Goal: Task Accomplishment & Management: Manage account settings

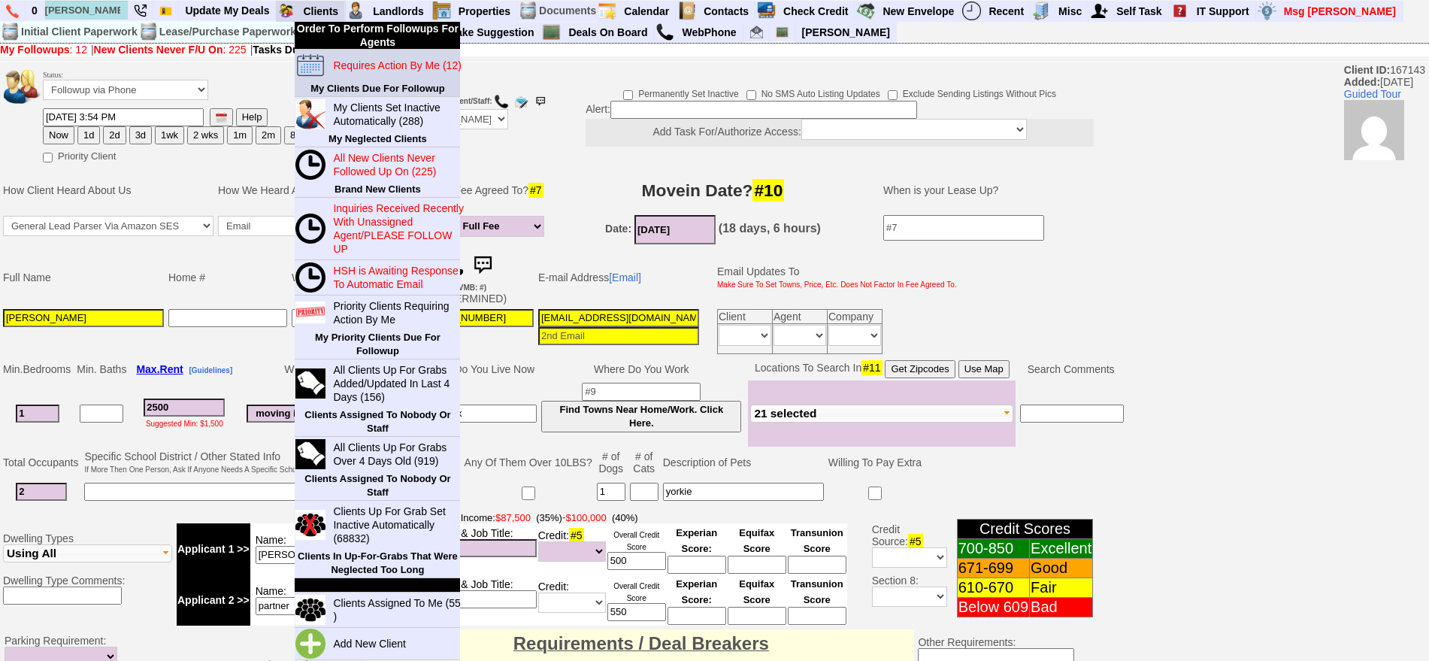
click at [359, 60] on blink "Requires Action By Me (12)" at bounding box center [397, 65] width 128 height 12
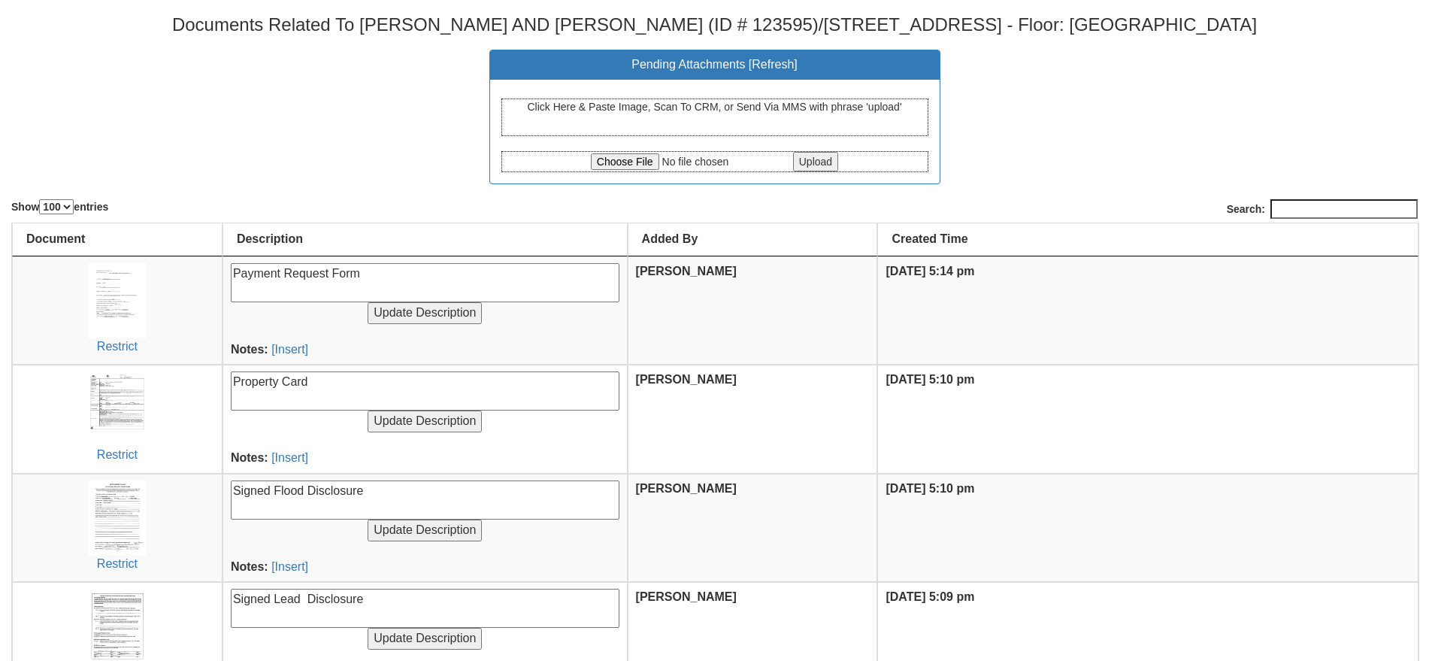
select select "100"
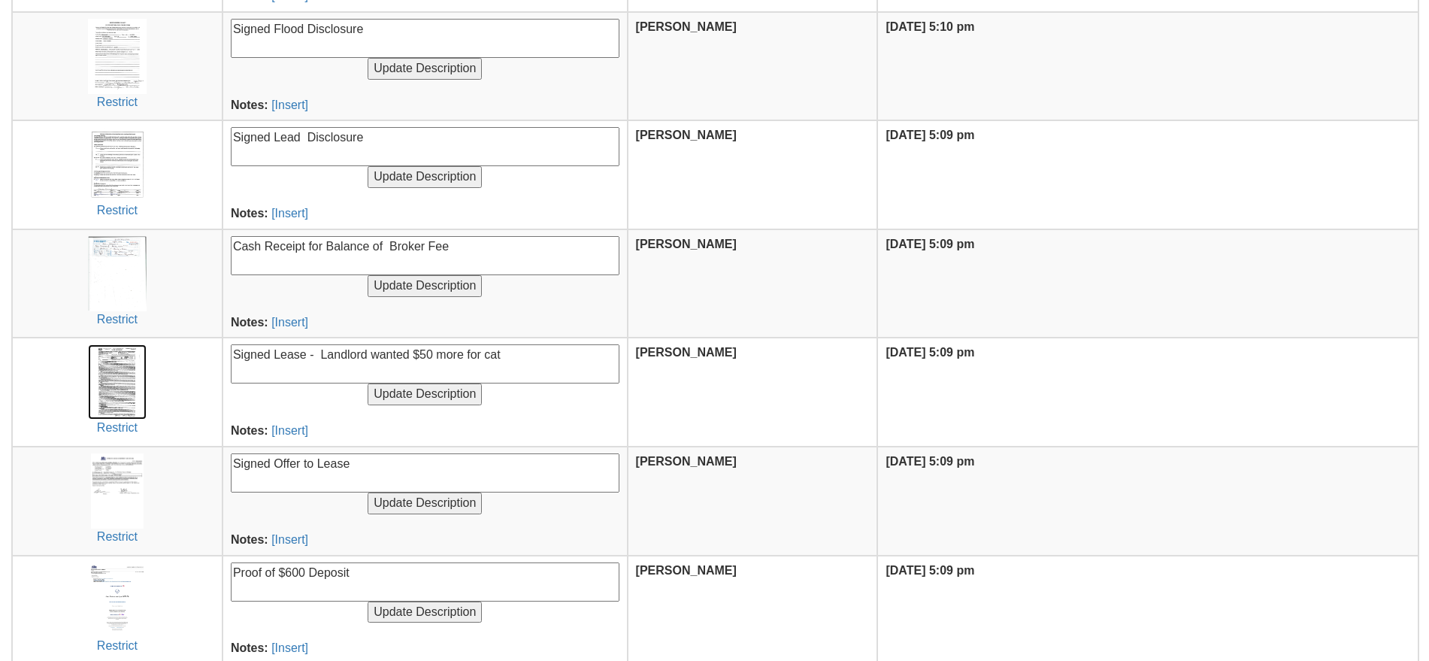
scroll to position [470, 0]
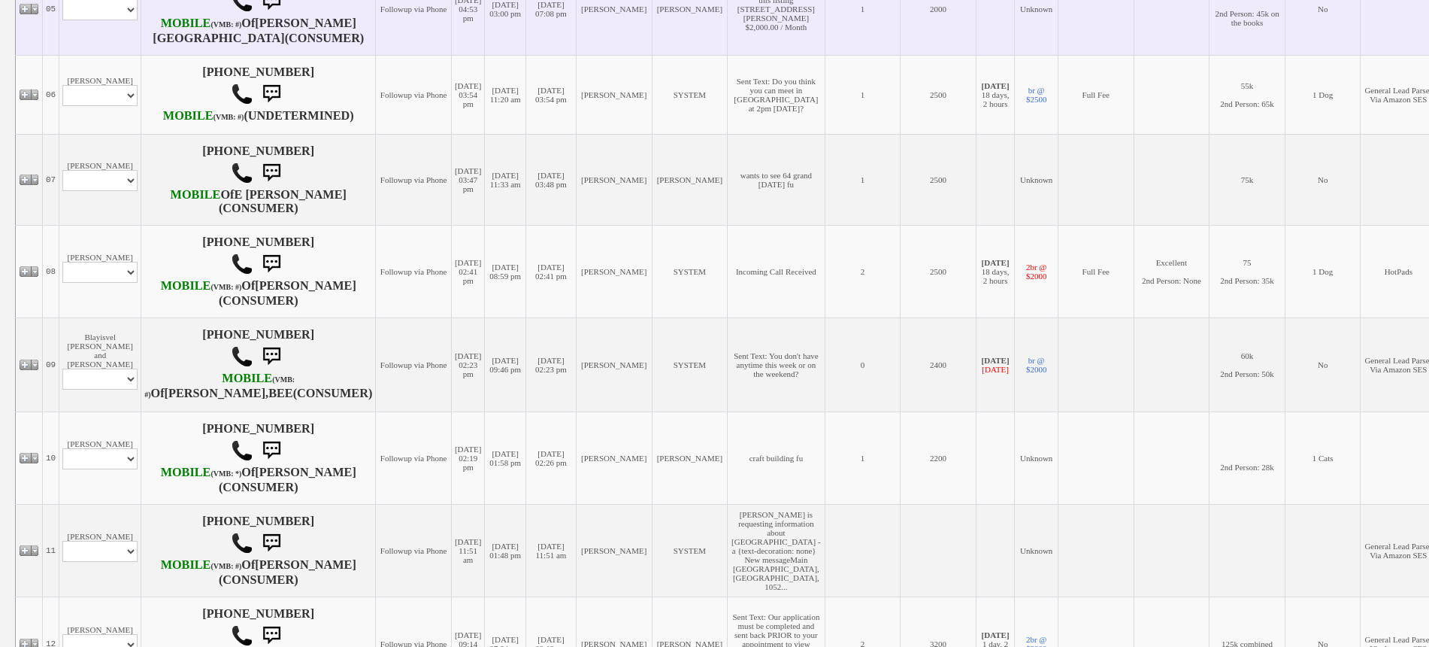
scroll to position [778, 0]
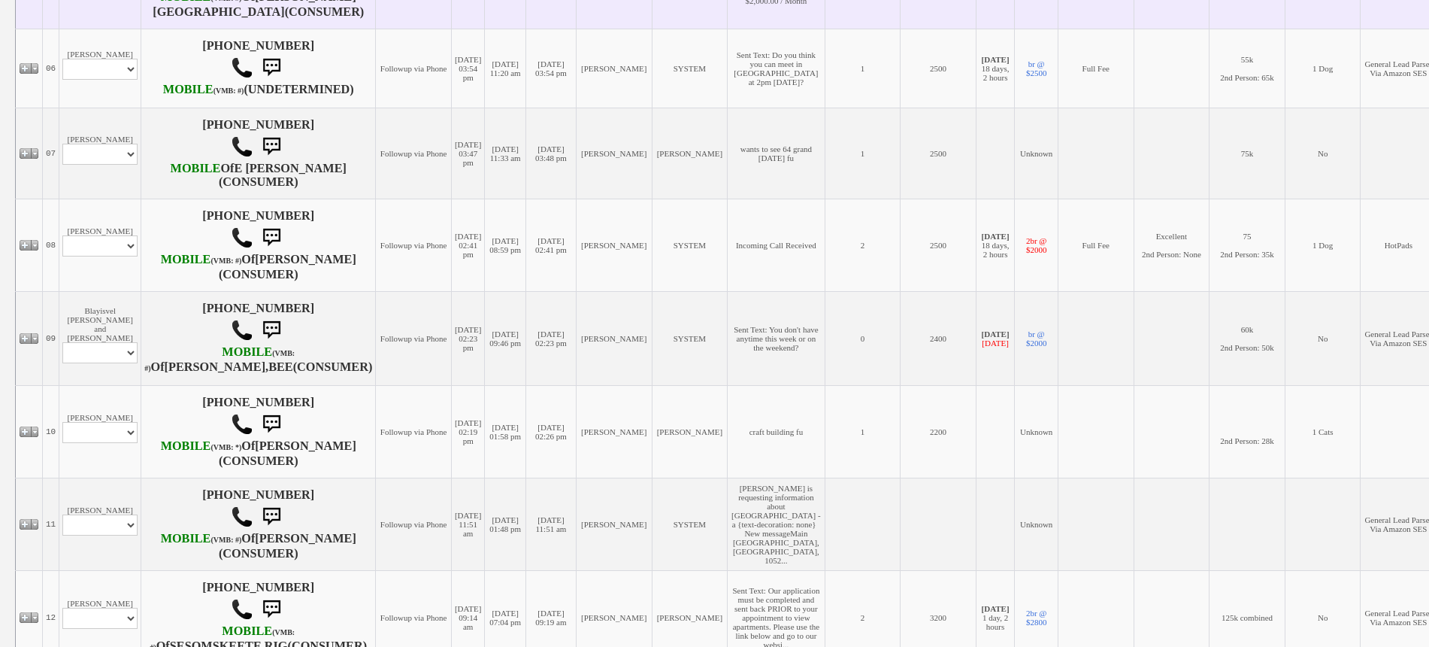
select select "ChangeURL,/crm/custom/edit_client_form.php?redirect=%2Fcrm%2Fclients.php&id=167…"
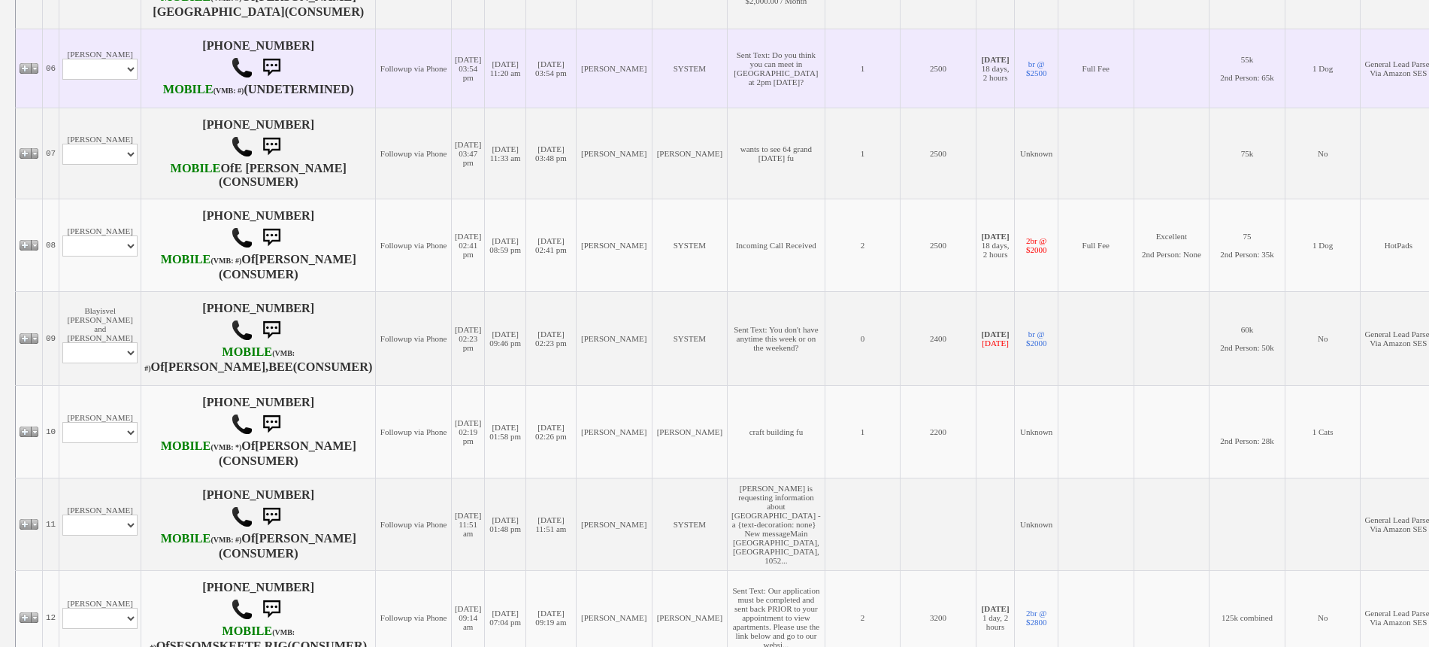
select select
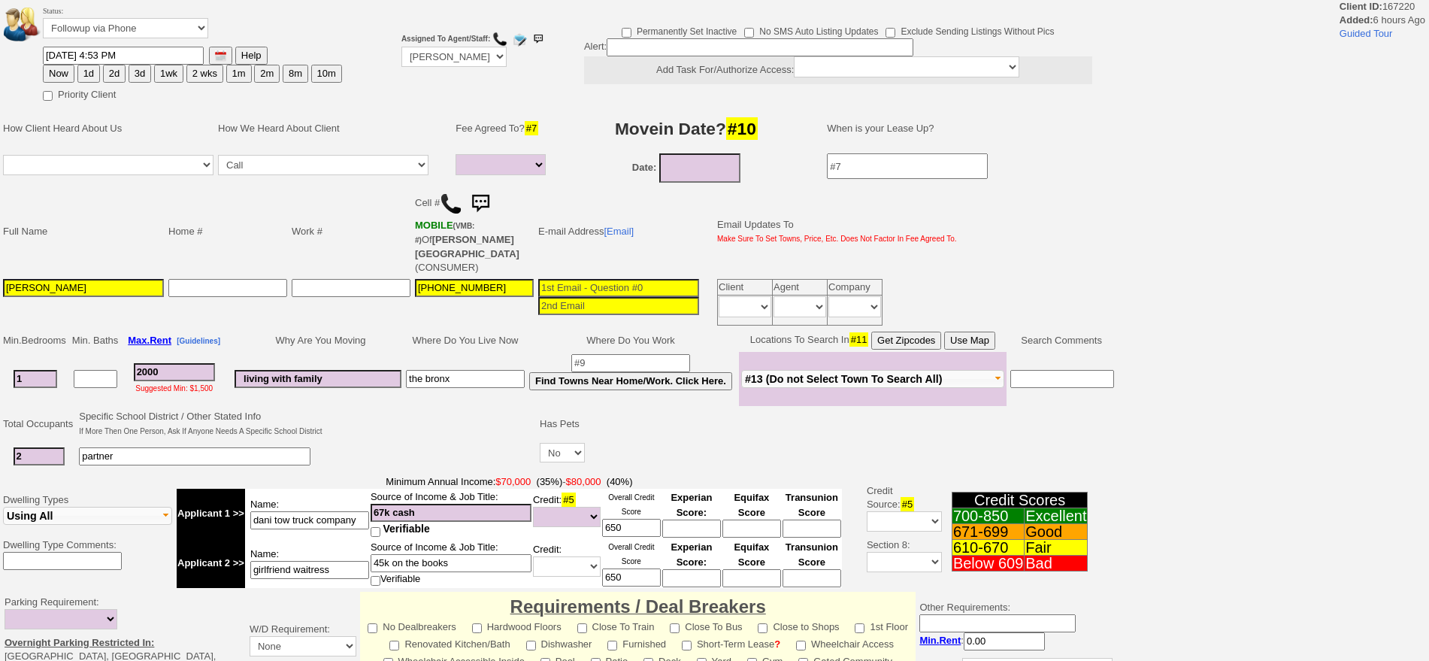
select select
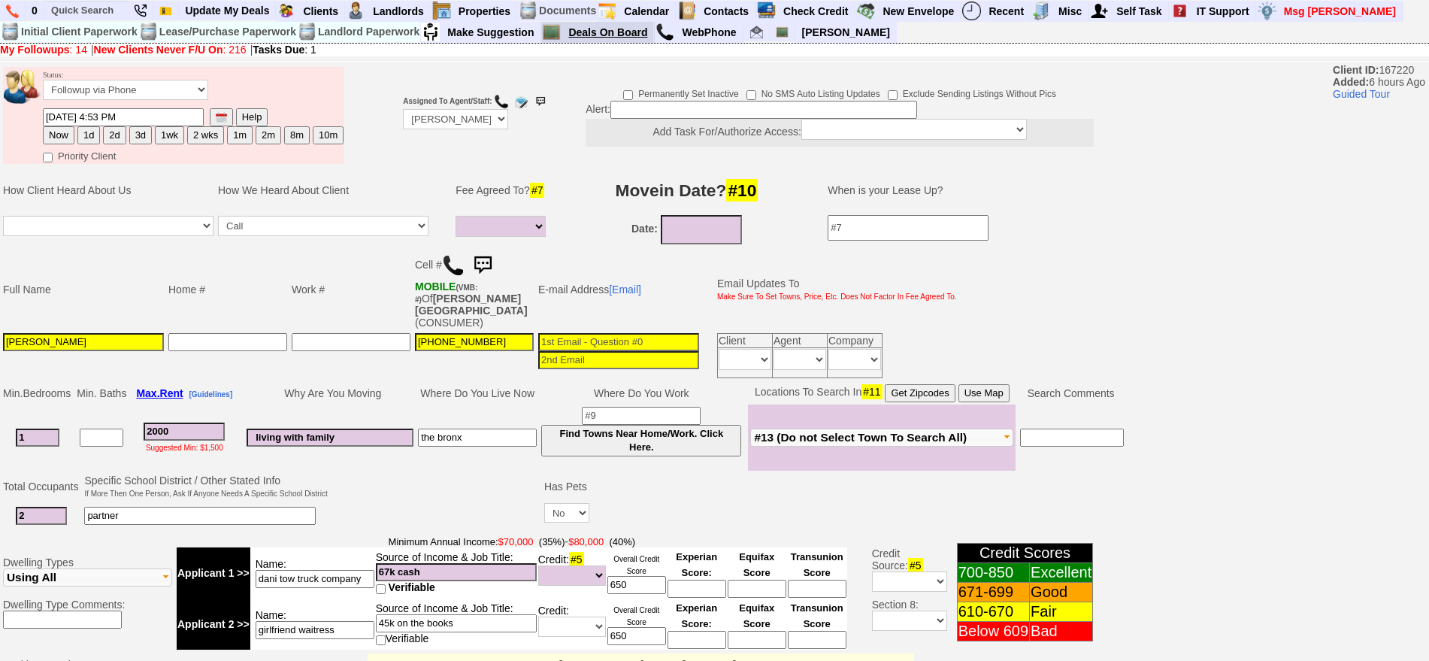
click at [573, 35] on link "Deals On Board" at bounding box center [608, 33] width 92 height 20
